Goal: Entertainment & Leisure: Consume media (video, audio)

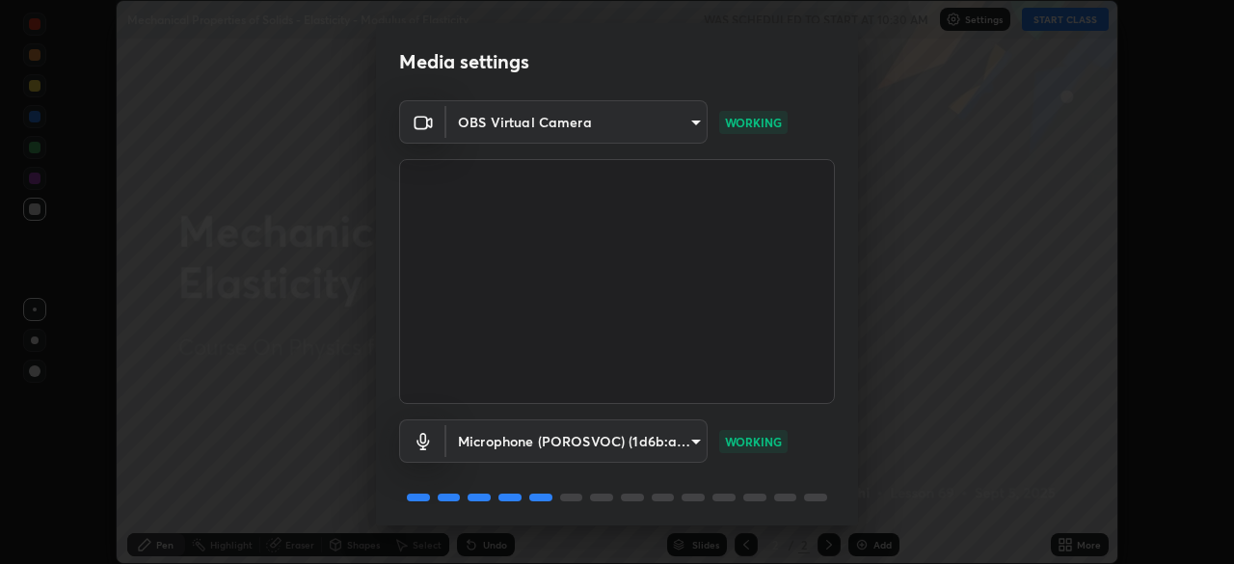
scroll to position [68, 0]
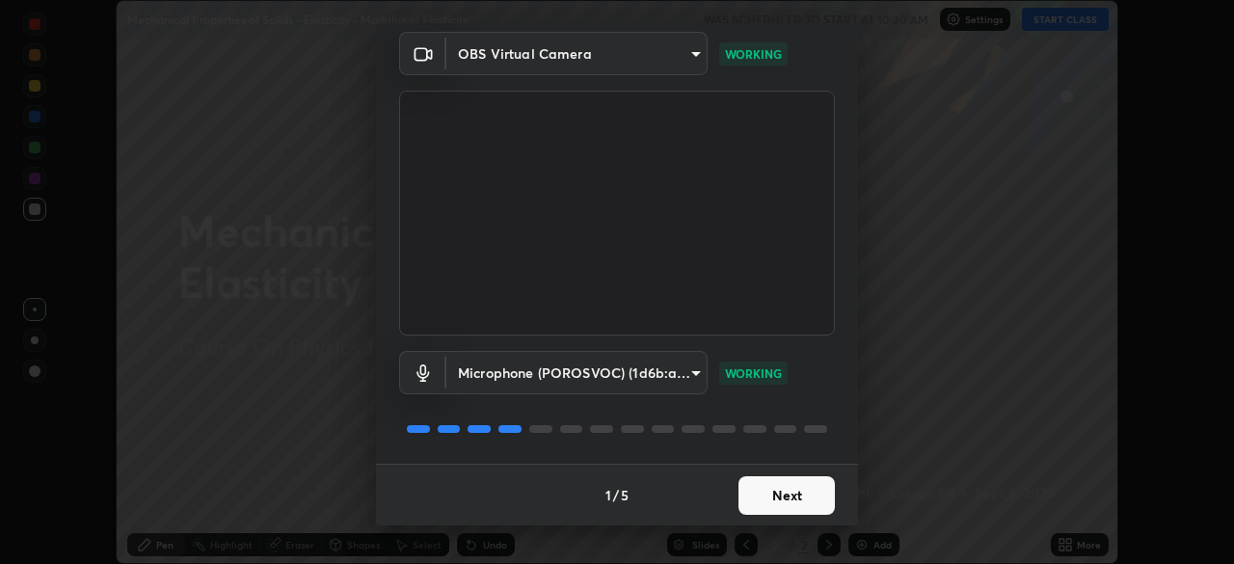
click at [763, 488] on button "Next" at bounding box center [786, 495] width 96 height 39
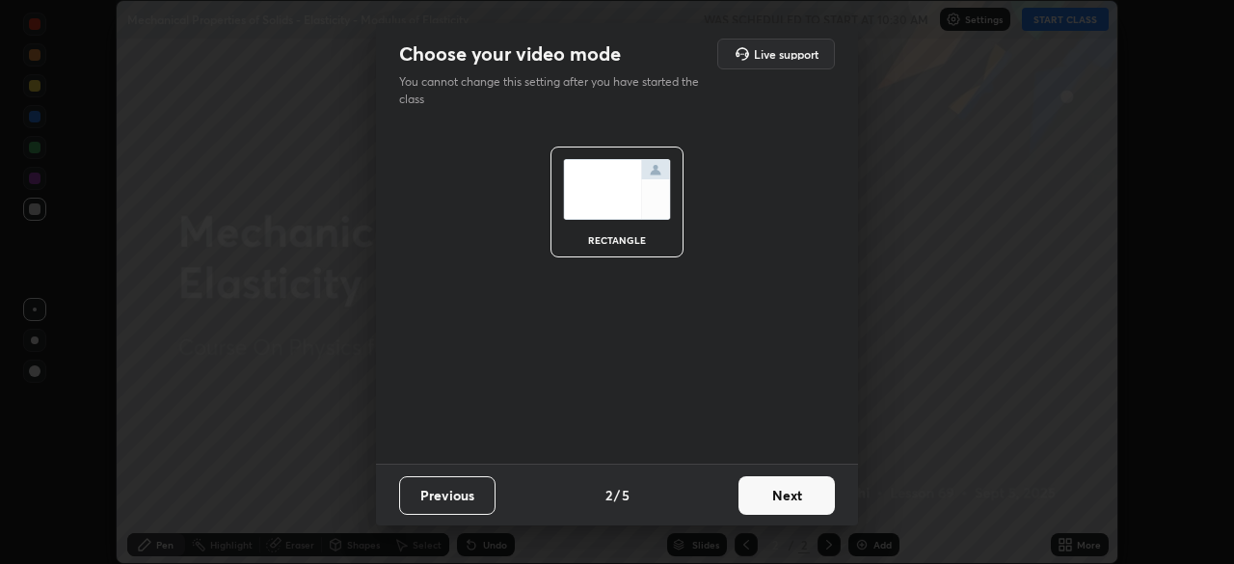
scroll to position [0, 0]
click at [767, 508] on button "Next" at bounding box center [786, 495] width 96 height 39
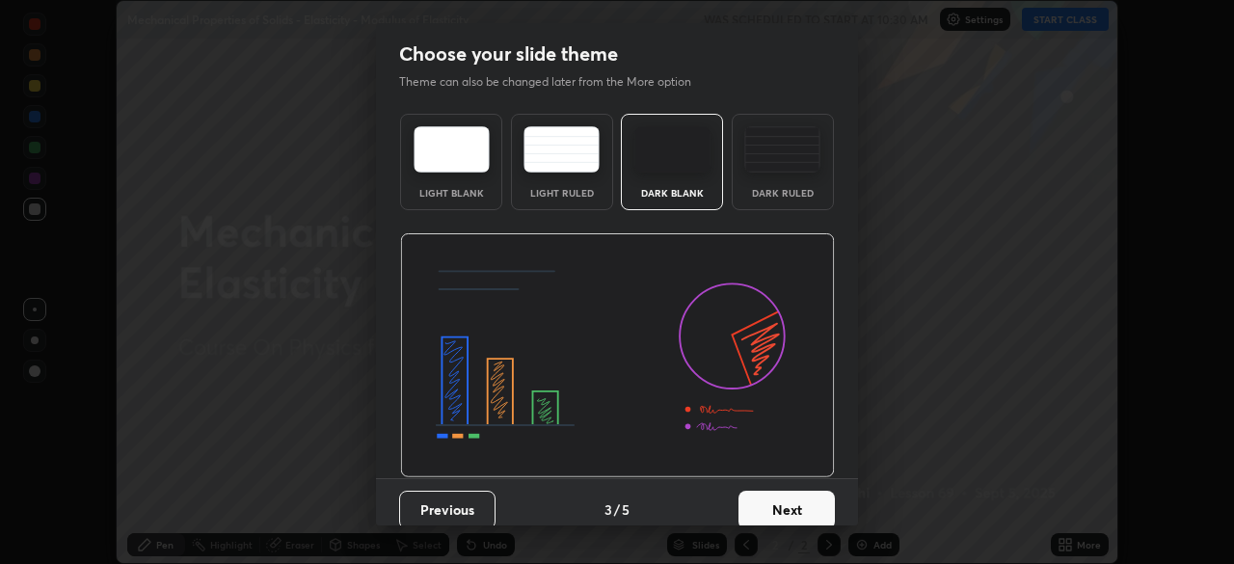
click at [756, 515] on button "Next" at bounding box center [786, 510] width 96 height 39
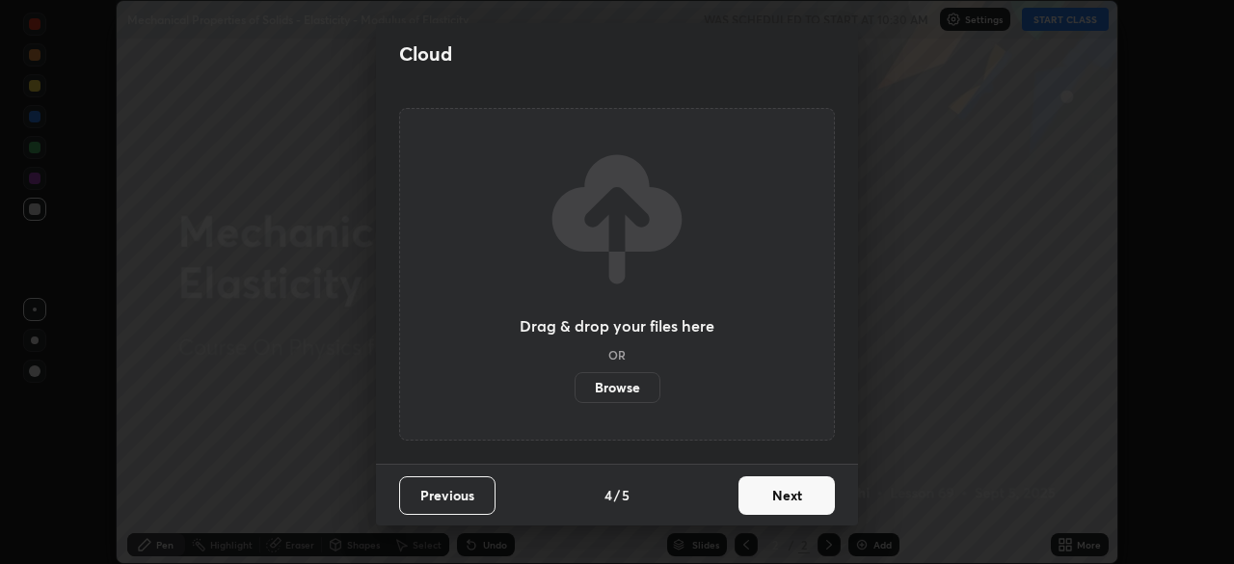
click at [750, 492] on button "Next" at bounding box center [786, 495] width 96 height 39
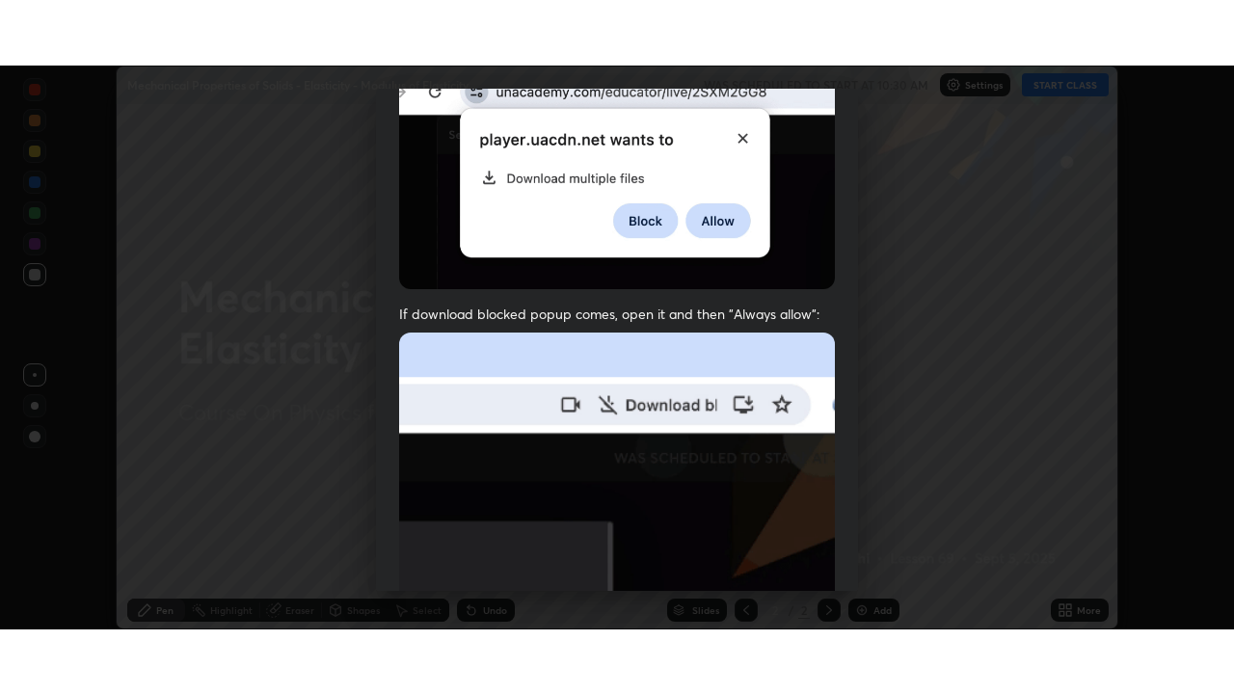
scroll to position [462, 0]
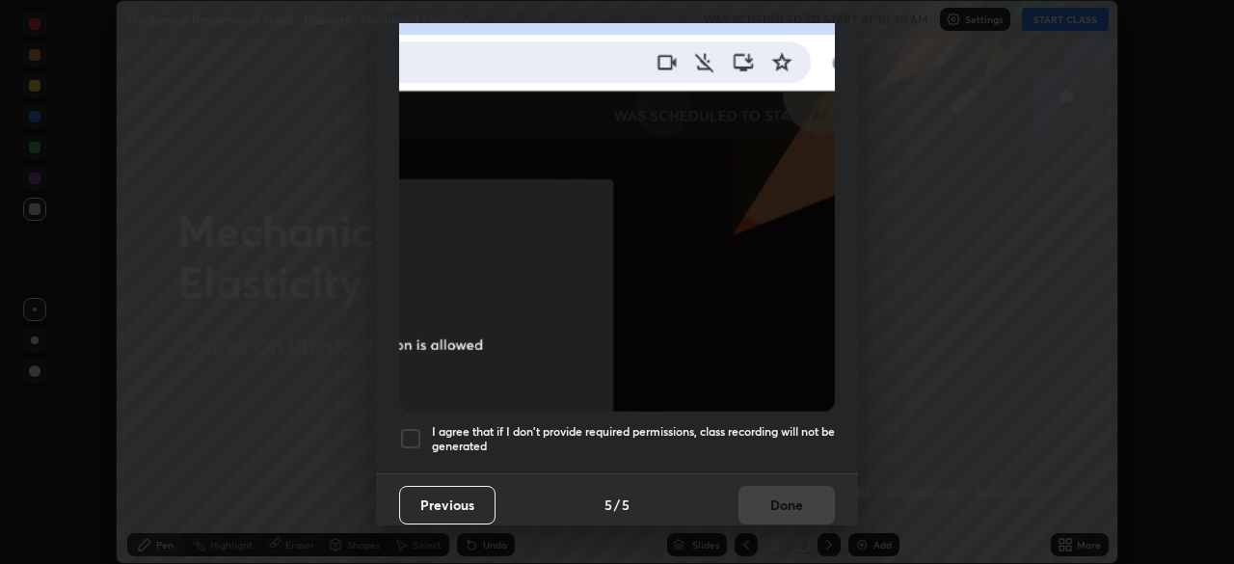
click at [406, 430] on div at bounding box center [410, 438] width 23 height 23
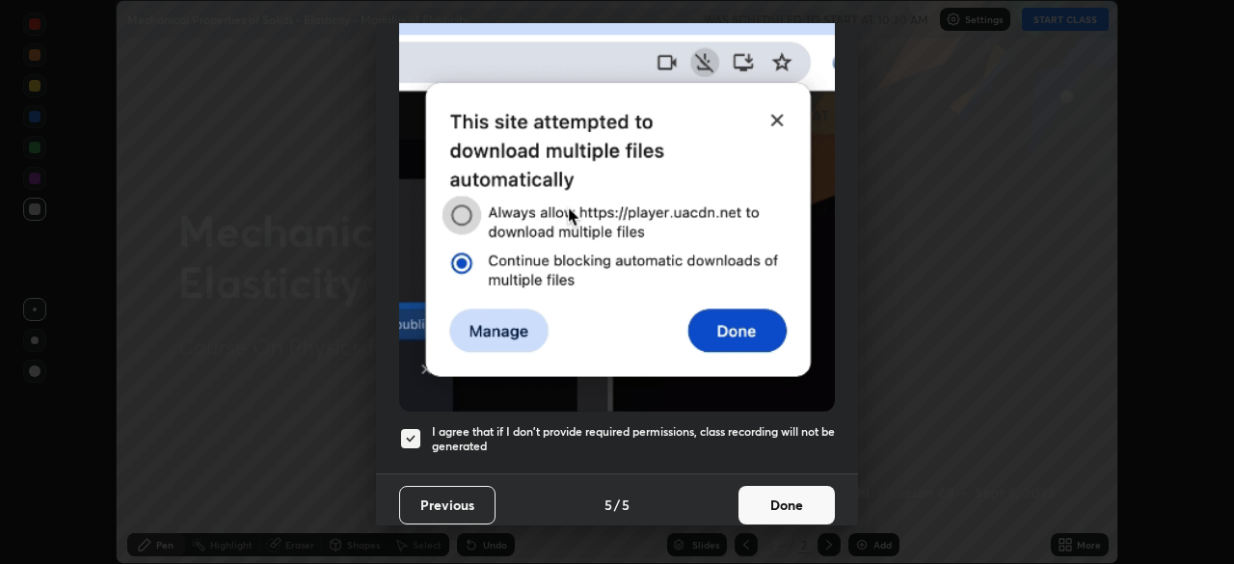
click at [762, 486] on button "Done" at bounding box center [786, 505] width 96 height 39
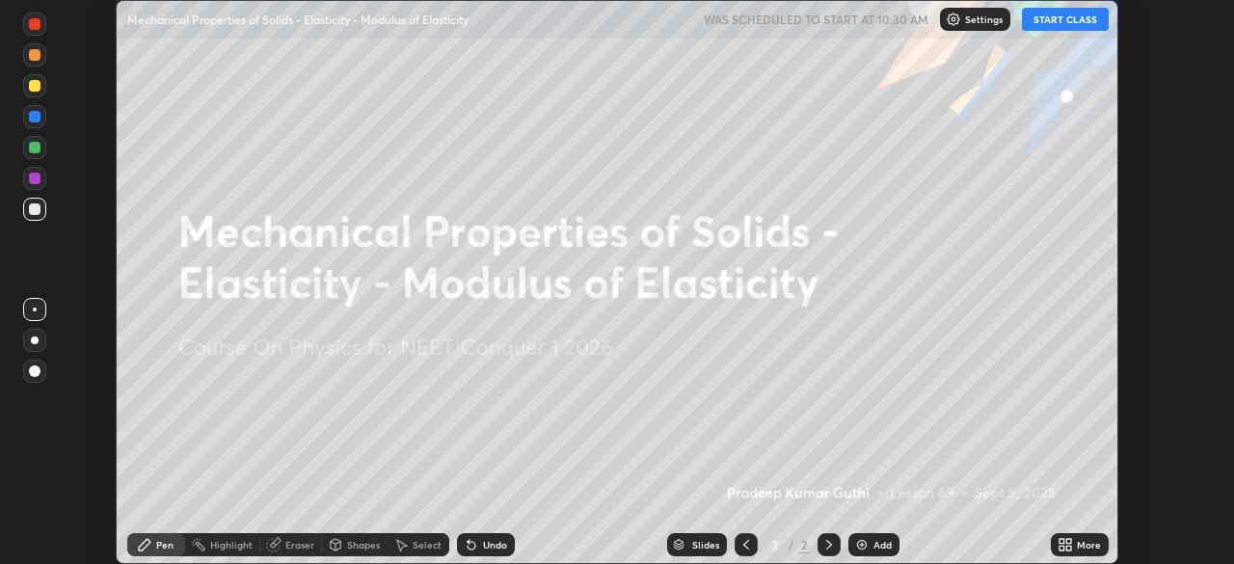
click at [1061, 541] on icon at bounding box center [1061, 541] width 5 height 5
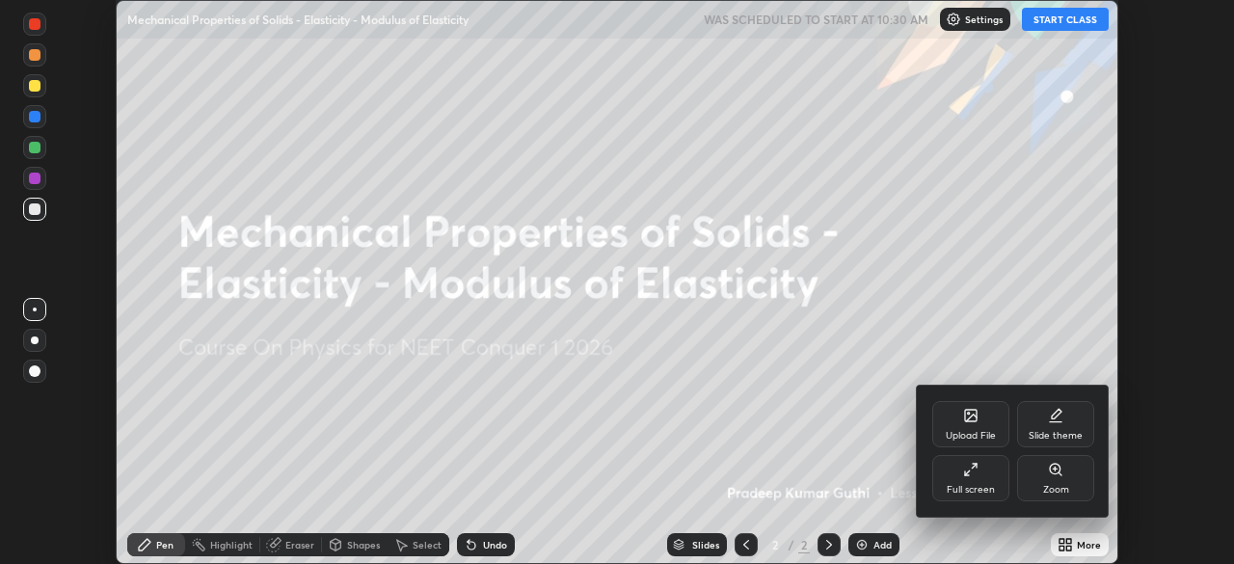
click at [957, 465] on div "Full screen" at bounding box center [970, 478] width 77 height 46
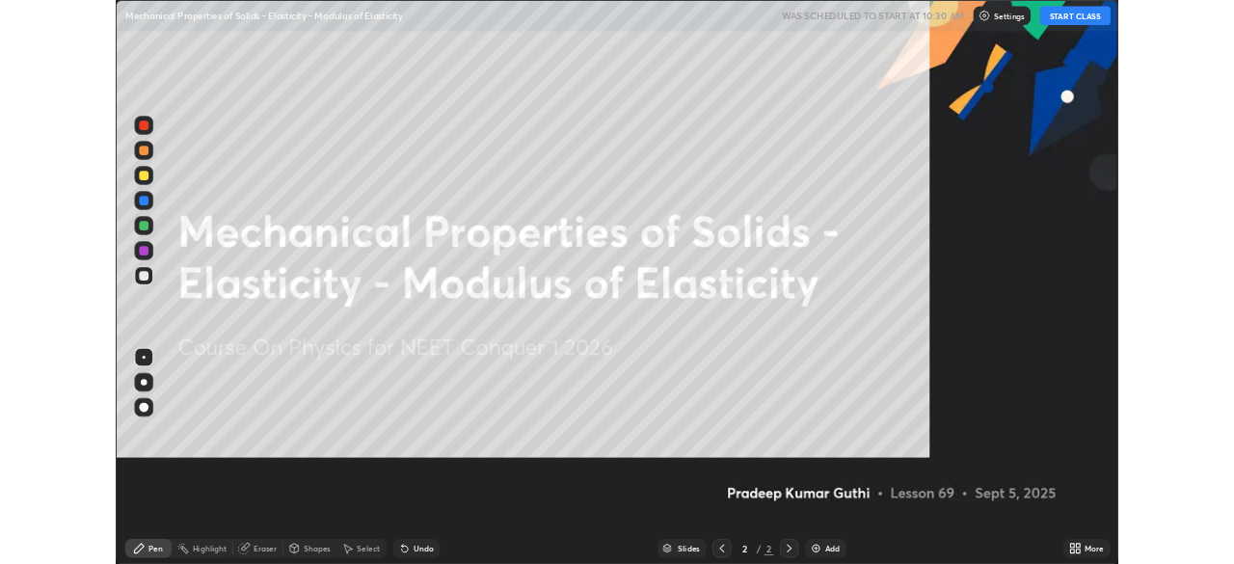
scroll to position [694, 1234]
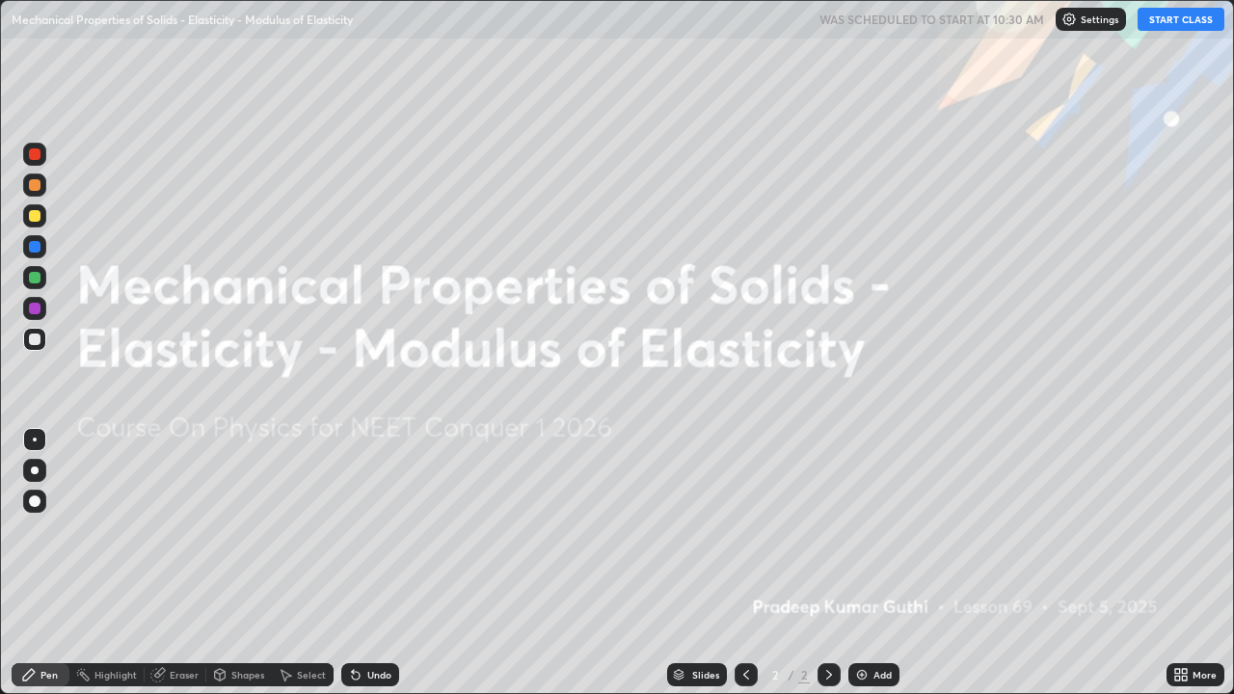
click at [1170, 26] on button "START CLASS" at bounding box center [1180, 19] width 87 height 23
click at [1177, 563] on icon at bounding box center [1177, 671] width 5 height 5
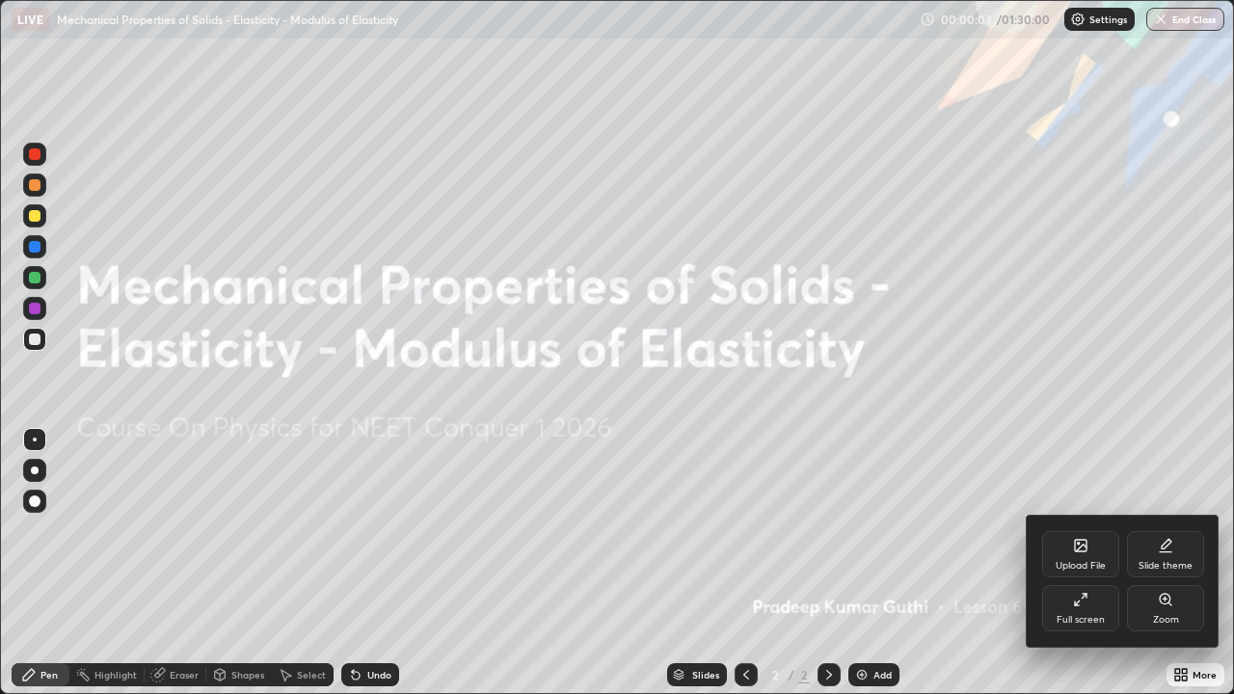
click at [1072, 563] on div "Full screen" at bounding box center [1080, 608] width 77 height 46
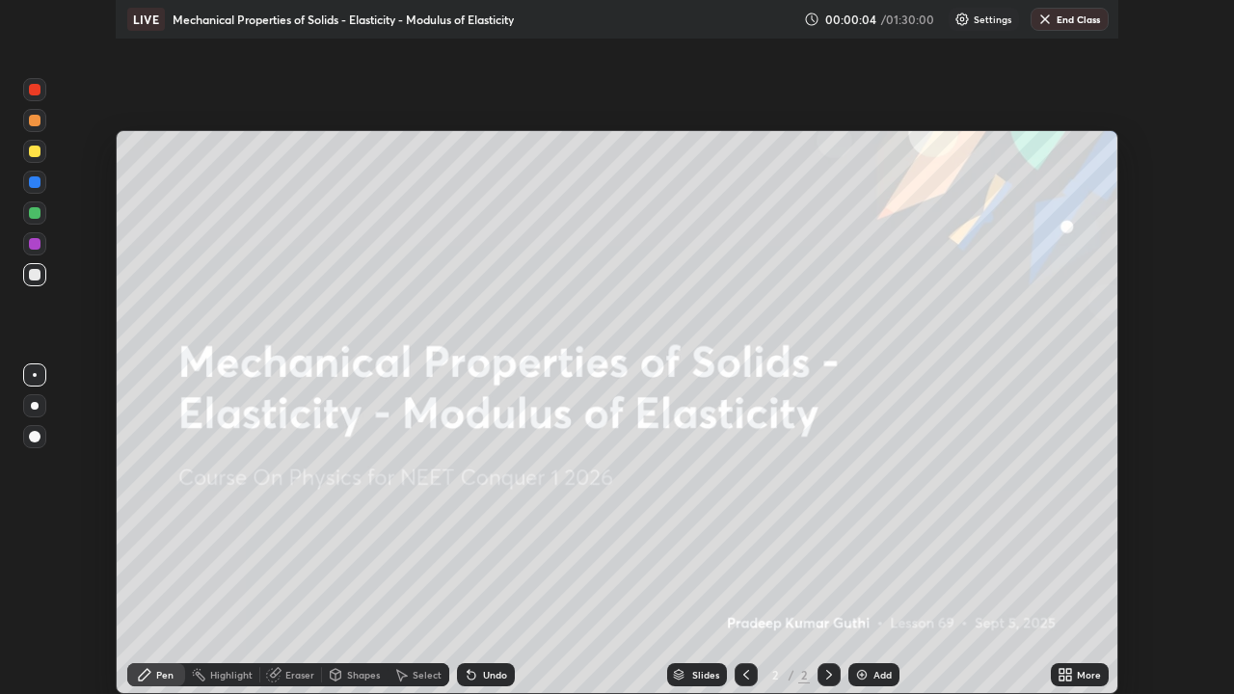
scroll to position [95825, 95155]
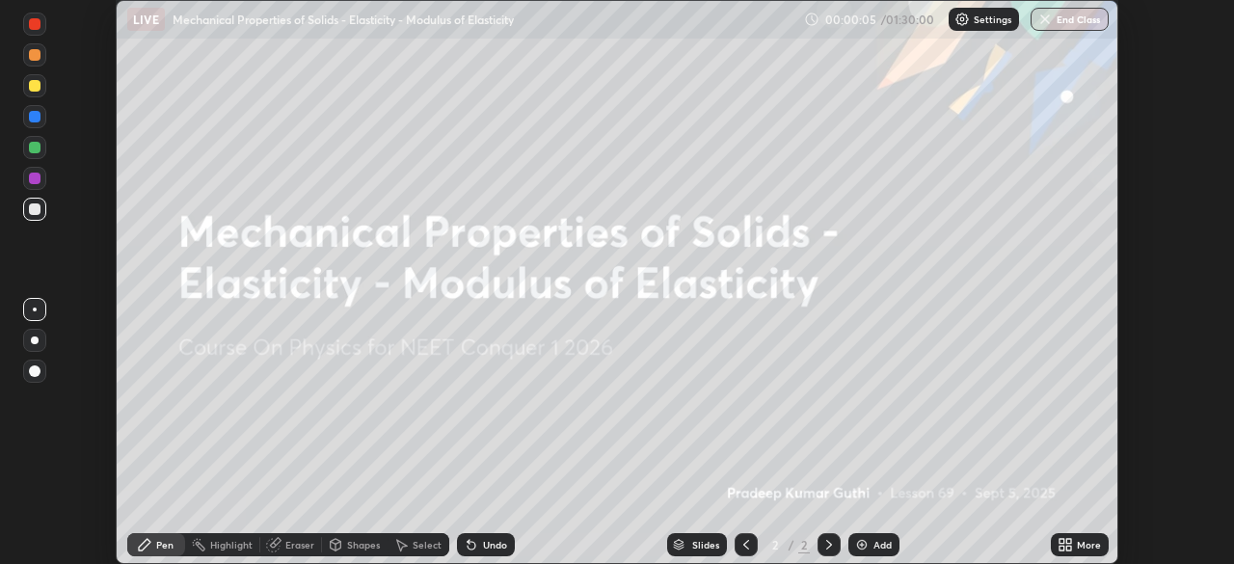
click at [1079, 544] on div "More" at bounding box center [1089, 545] width 24 height 10
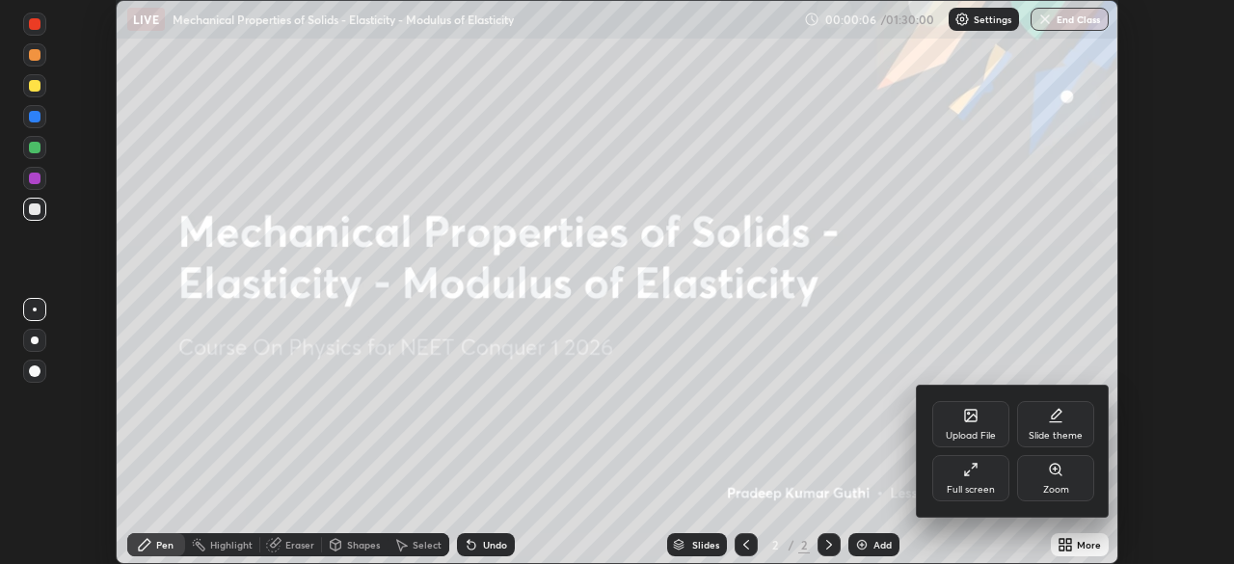
click at [968, 477] on div "Full screen" at bounding box center [970, 478] width 77 height 46
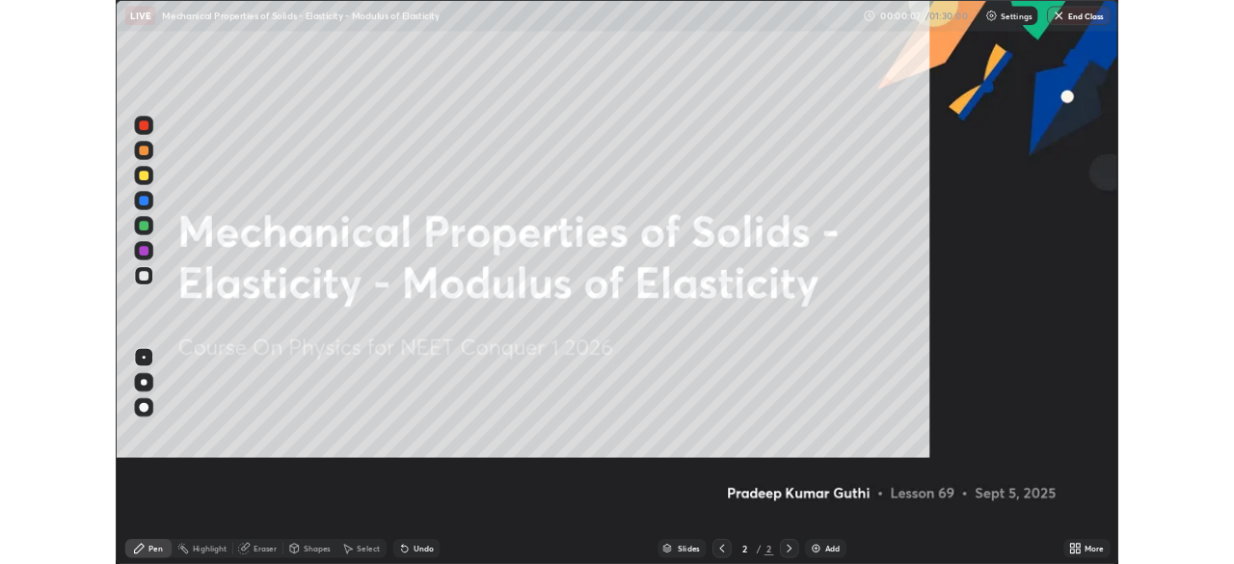
scroll to position [694, 1234]
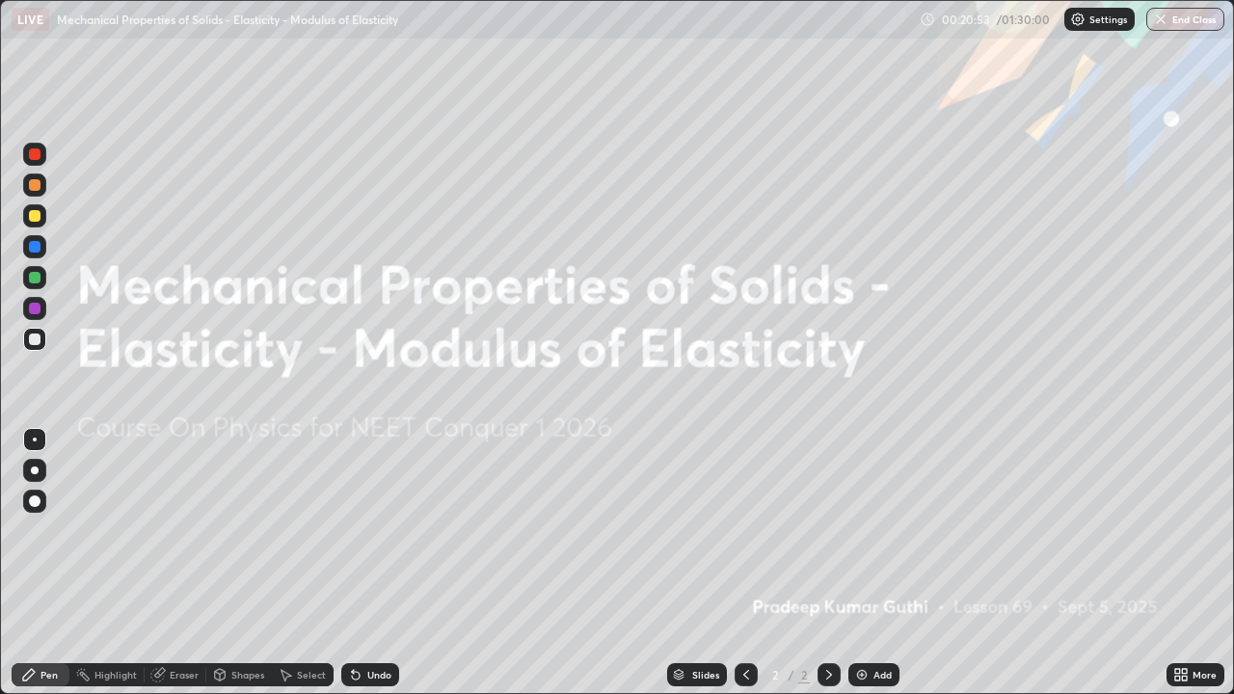
click at [1190, 563] on div "More" at bounding box center [1195, 674] width 58 height 23
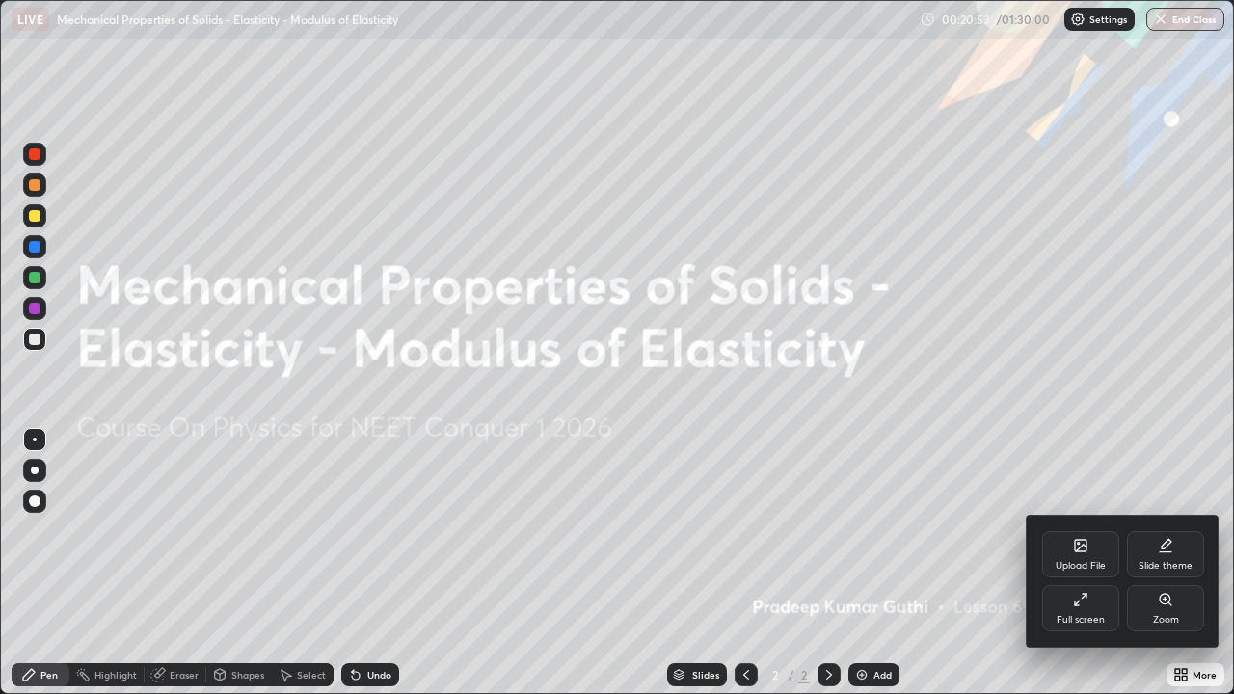
click at [1097, 563] on div "Full screen" at bounding box center [1080, 608] width 77 height 46
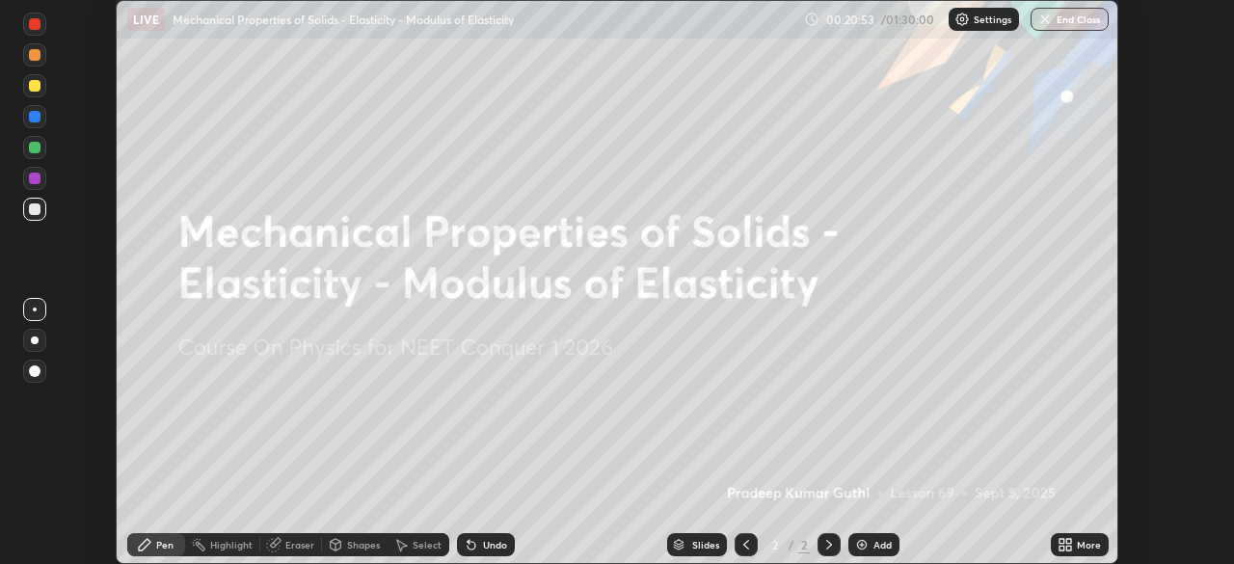
scroll to position [95825, 95155]
click at [977, 15] on p "Settings" at bounding box center [993, 19] width 38 height 10
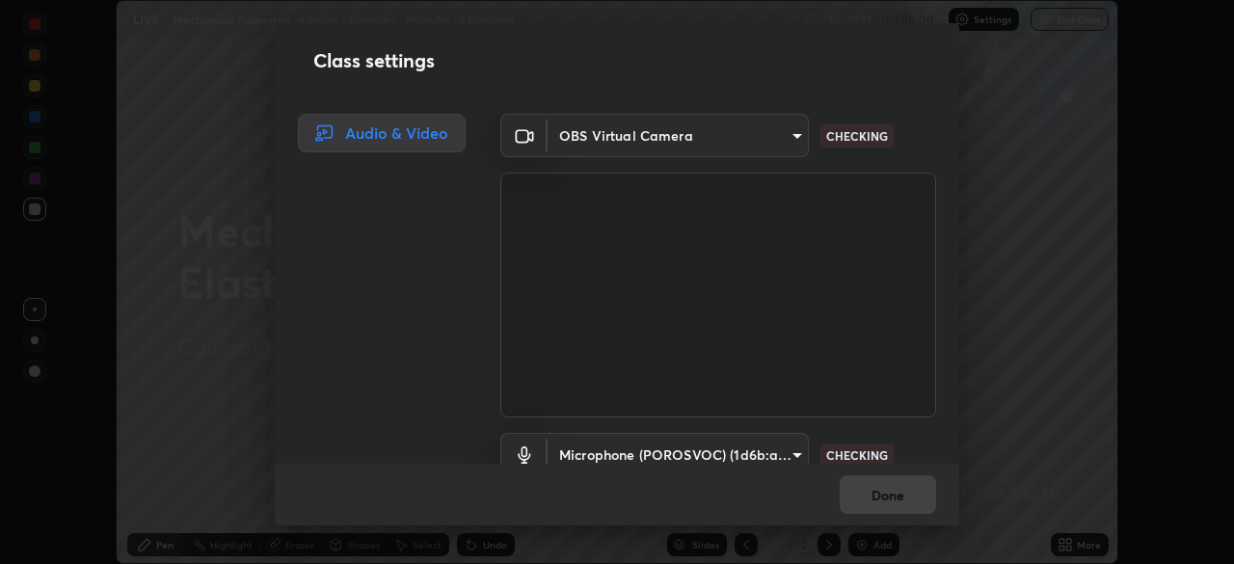
scroll to position [88, 0]
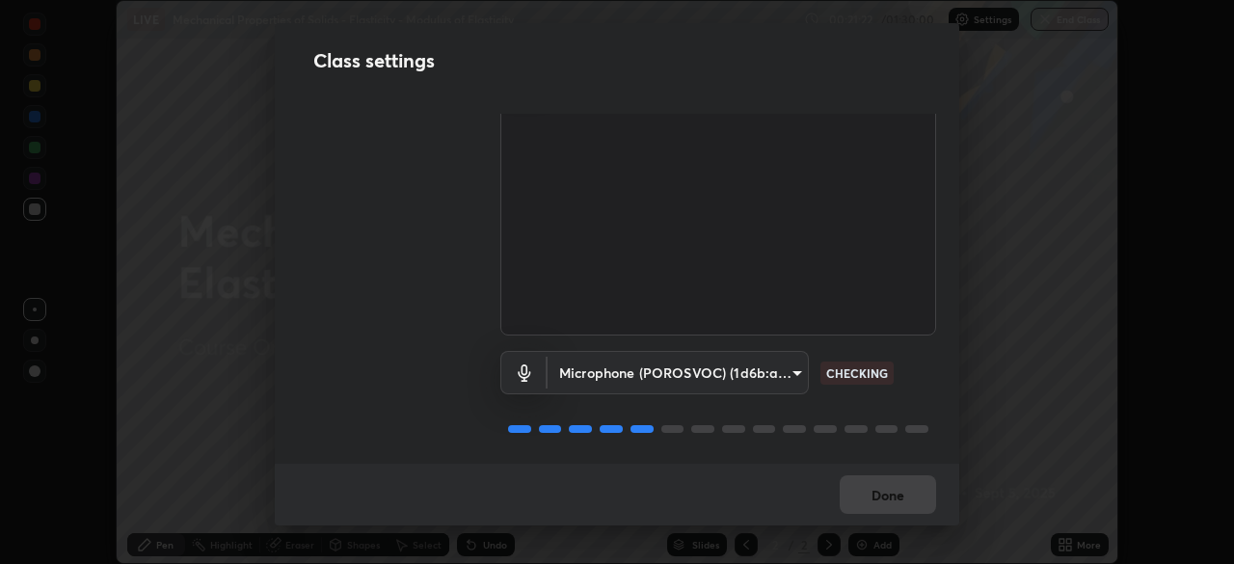
click at [1006, 174] on div "Class settings Audio & Video OBS Virtual Camera 3587b5fcf6e6b1efd567becf28dfd5d…" at bounding box center [617, 282] width 1234 height 564
click at [1017, 159] on div "Class settings Audio & Video OBS Virtual Camera 3587b5fcf6e6b1efd567becf28dfd5d…" at bounding box center [617, 282] width 1234 height 564
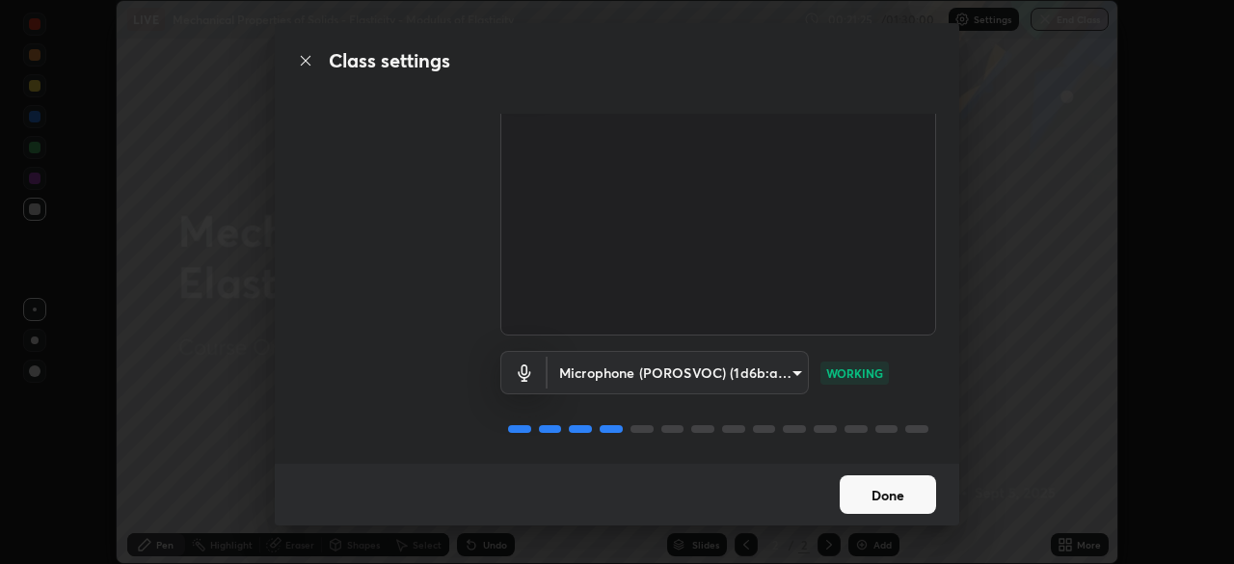
click at [893, 507] on button "Done" at bounding box center [888, 494] width 96 height 39
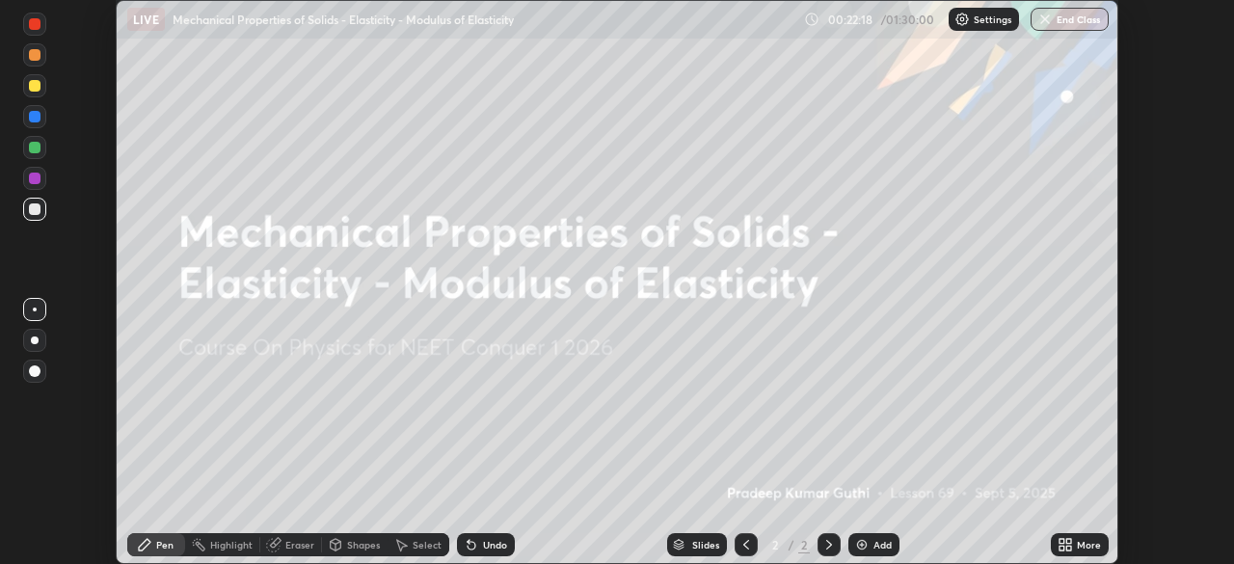
click at [1071, 540] on icon at bounding box center [1068, 541] width 5 height 5
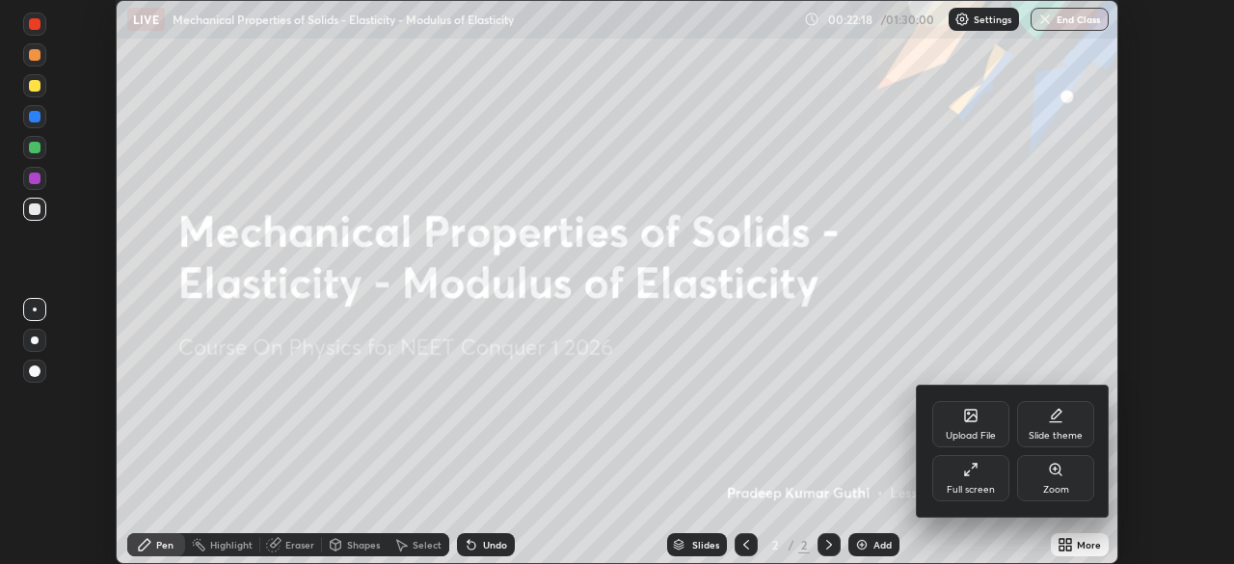
click at [979, 486] on div "Full screen" at bounding box center [971, 490] width 48 height 10
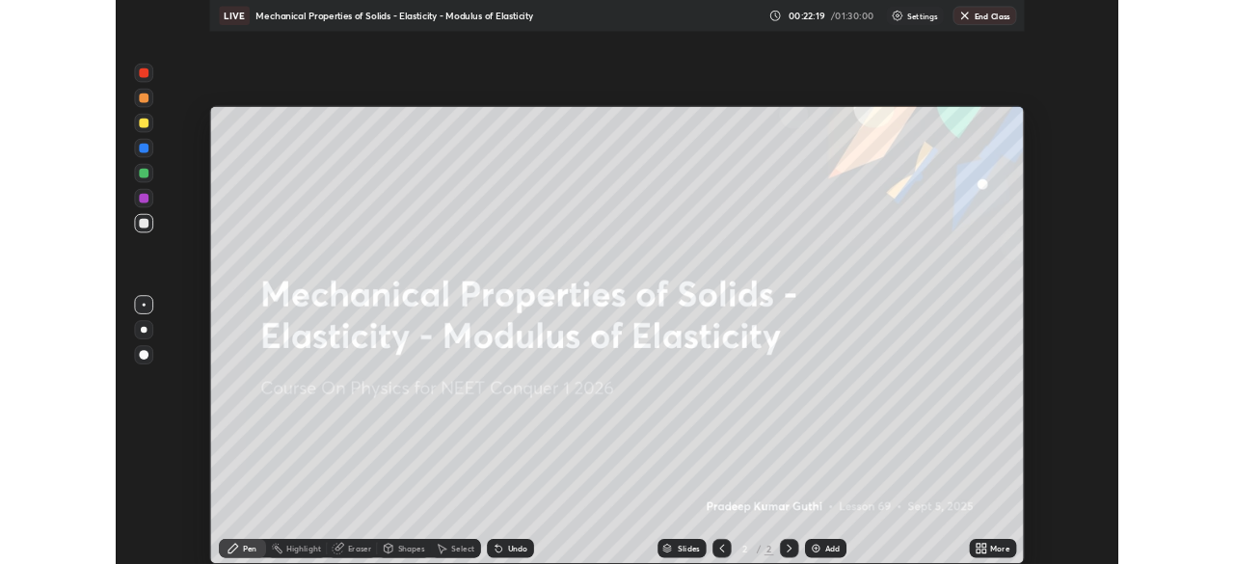
scroll to position [694, 1234]
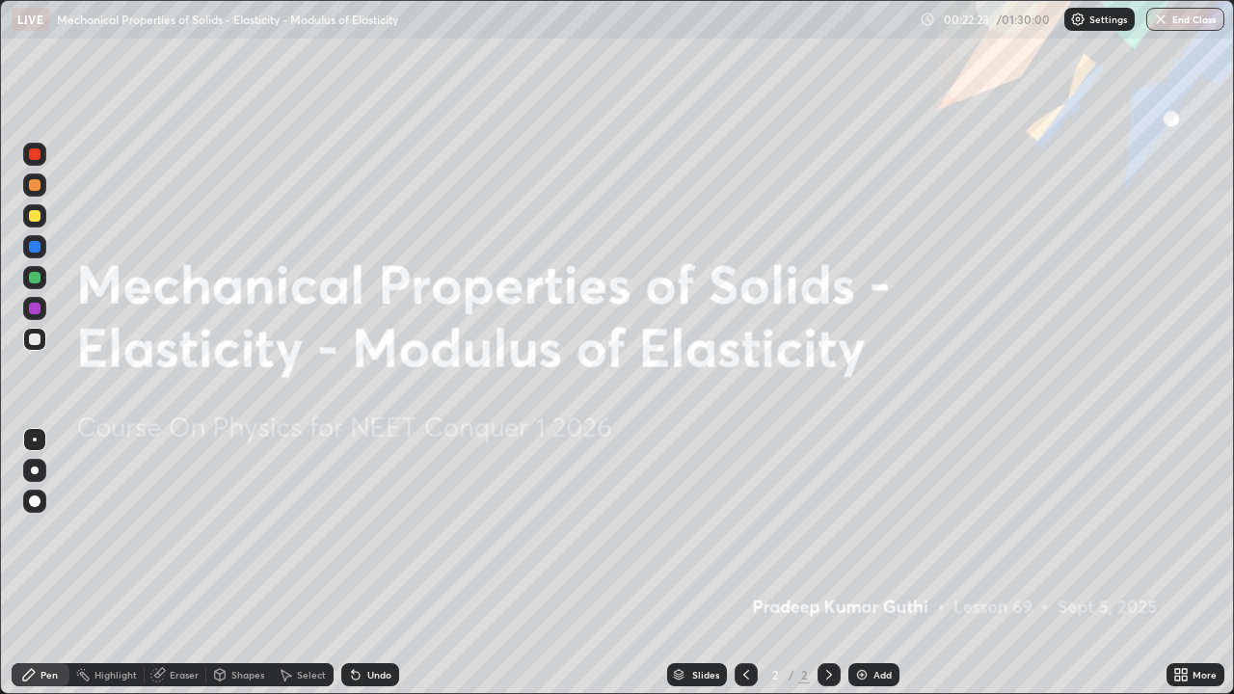
click at [1168, 563] on div "More" at bounding box center [1195, 674] width 58 height 23
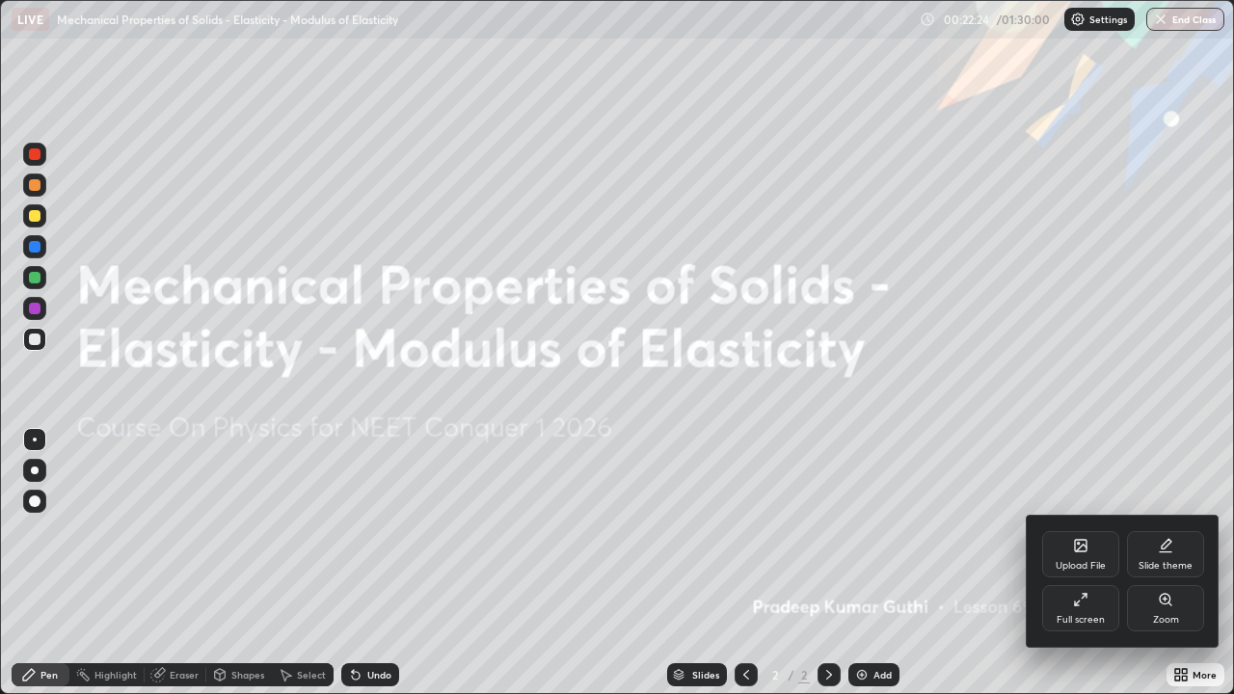
click at [1085, 563] on icon at bounding box center [1083, 596] width 5 height 5
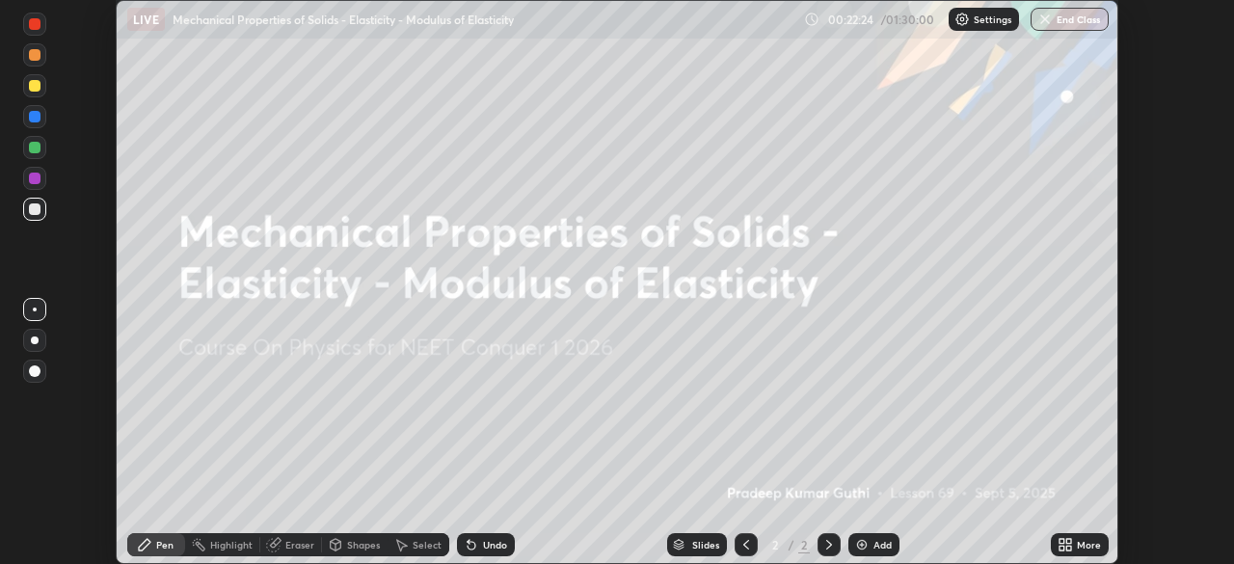
scroll to position [95825, 95155]
click at [808, 22] on div "00:22:56 / 01:30:00 Settings End Class" at bounding box center [956, 19] width 305 height 23
click at [812, 25] on div "00:22:56 / 01:30:00 Settings End Class" at bounding box center [956, 19] width 305 height 23
click at [811, 29] on div "00:22:57 / 01:30:00 Settings End Class" at bounding box center [956, 19] width 305 height 23
click at [962, 21] on img at bounding box center [961, 19] width 15 height 15
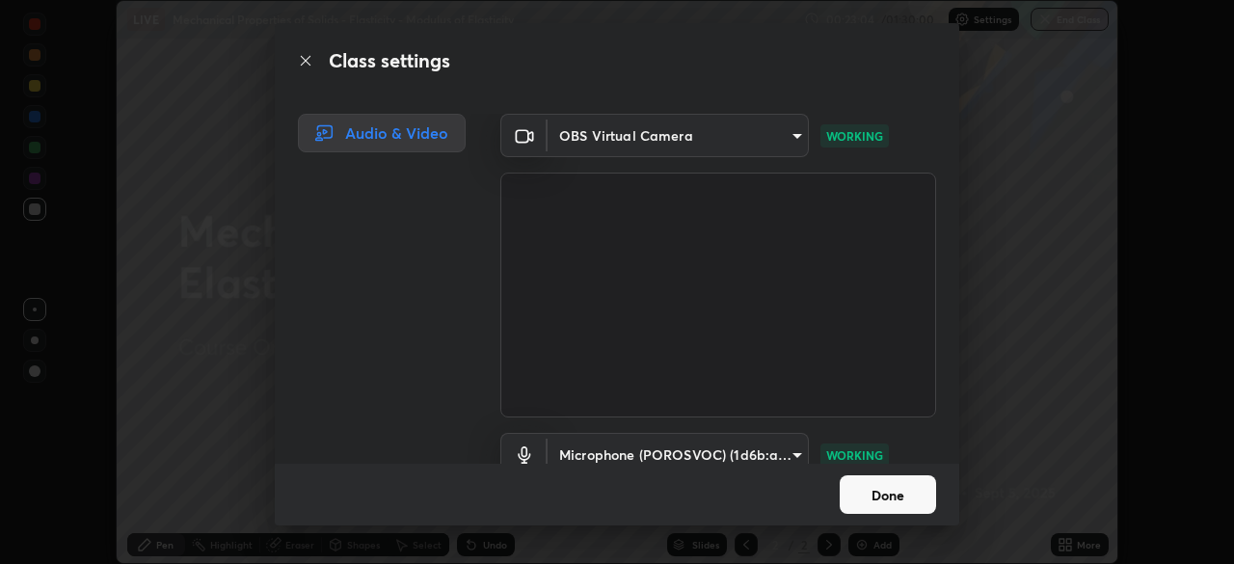
scroll to position [88, 0]
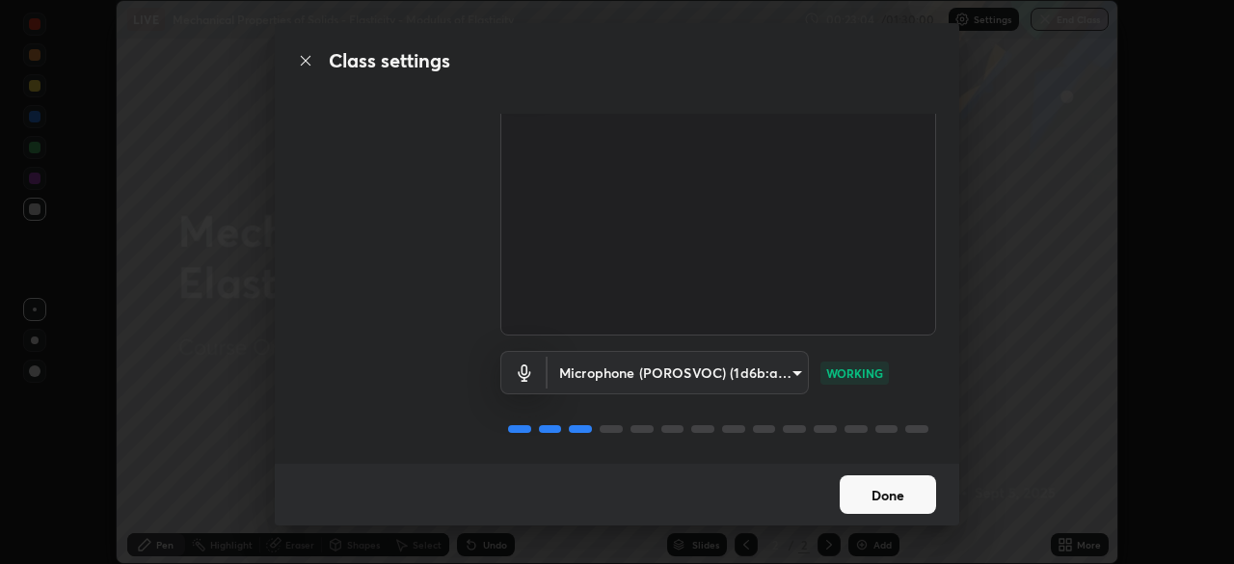
click at [866, 484] on button "Done" at bounding box center [888, 494] width 96 height 39
